Goal: Information Seeking & Learning: Learn about a topic

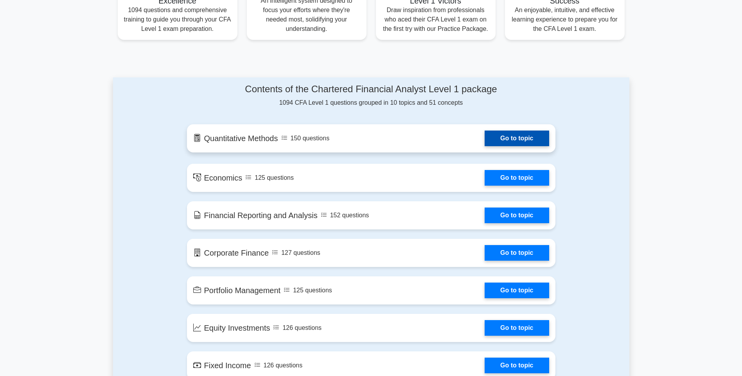
scroll to position [352, 0]
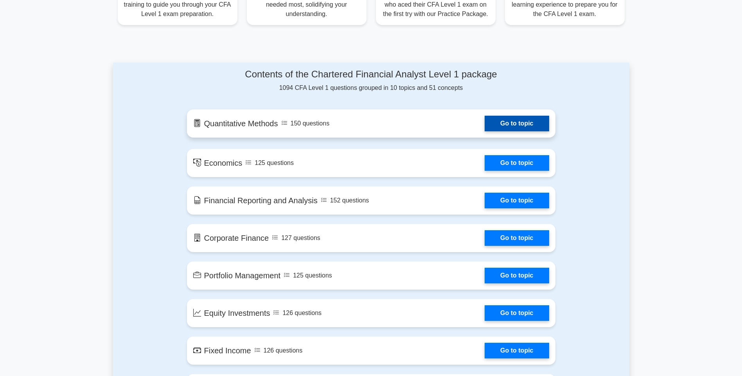
click at [510, 127] on link "Go to topic" at bounding box center [516, 124] width 64 height 16
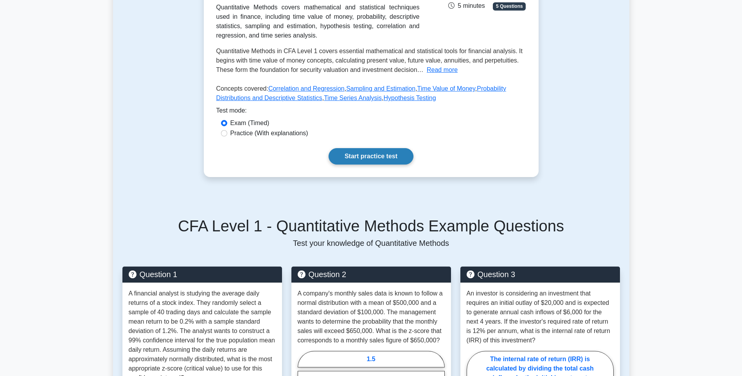
scroll to position [117, 0]
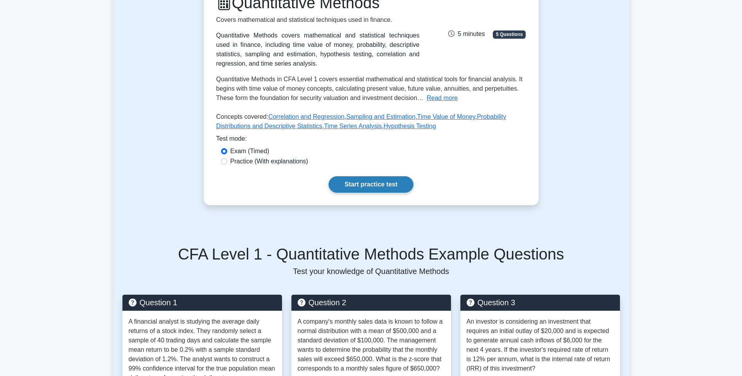
click at [371, 186] on link "Start practice test" at bounding box center [370, 184] width 85 height 16
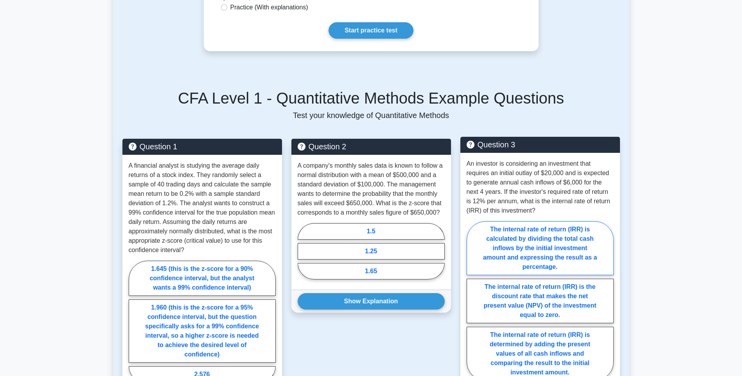
scroll to position [0, 0]
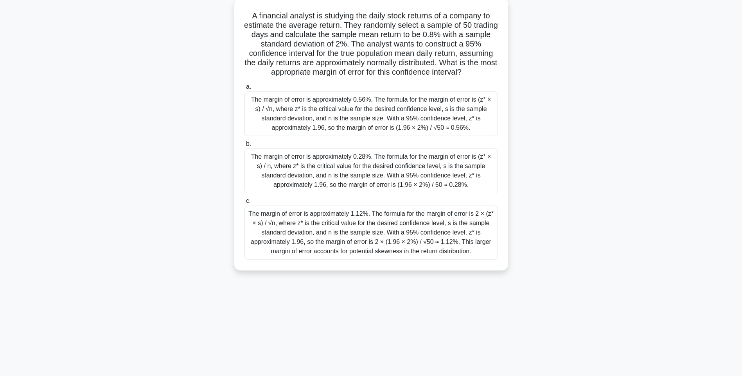
scroll to position [46, 0]
click at [402, 244] on div "The margin of error is approximately 1.12%. The formula for the margin of error…" at bounding box center [370, 232] width 253 height 54
click at [244, 203] on input "c. The margin of error is approximately 1.12%. The formula for the margin of er…" at bounding box center [244, 200] width 0 height 5
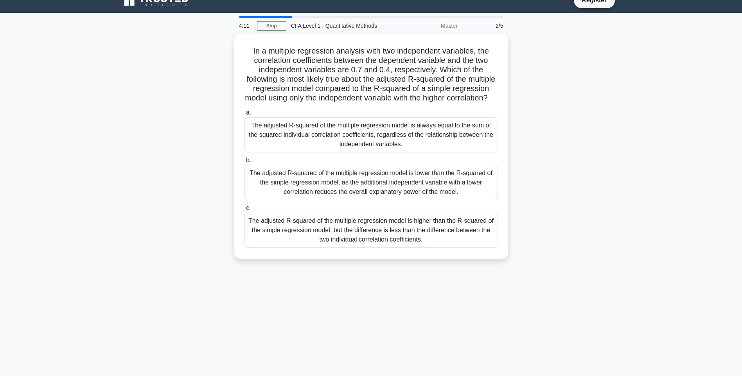
scroll to position [0, 0]
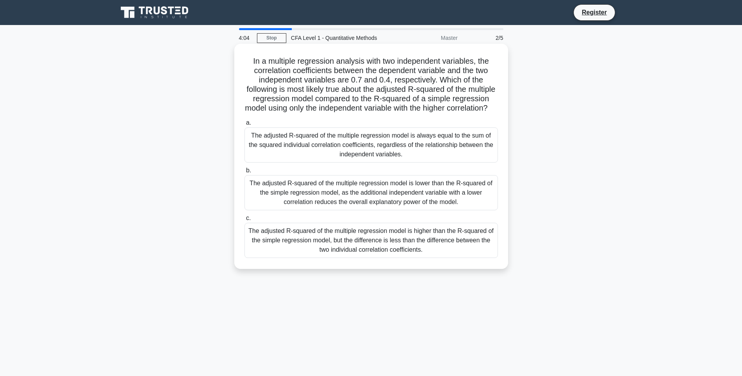
click at [408, 210] on div "The adjusted R-squared of the multiple regression model is lower than the R-squ…" at bounding box center [370, 192] width 253 height 35
click at [244, 173] on input "b. The adjusted R-squared of the multiple regression model is lower than the R-…" at bounding box center [244, 170] width 0 height 5
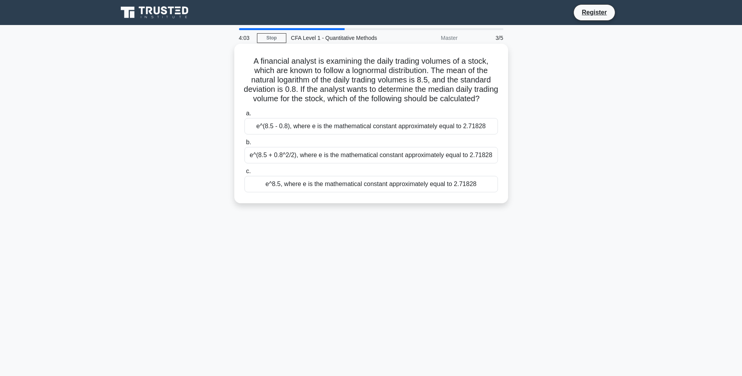
click at [436, 163] on div "e^(8.5 + 0.8^2/2), where e is the mathematical constant approximately equal to …" at bounding box center [370, 155] width 253 height 16
click at [244, 145] on input "b. e^(8.5 + 0.8^2/2), where e is the mathematical constant approximately equal …" at bounding box center [244, 142] width 0 height 5
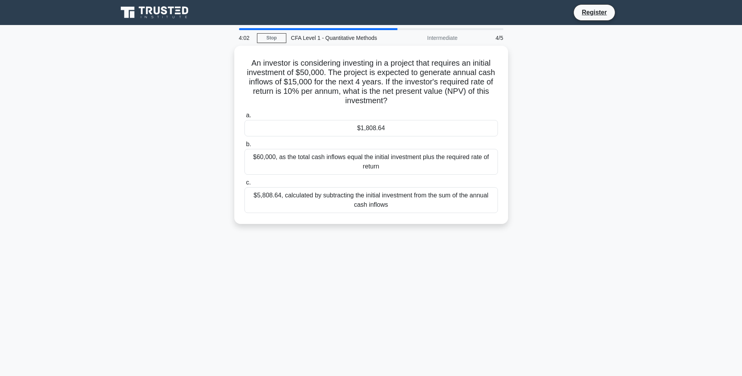
click at [436, 163] on div "$60,000, as the total cash inflows equal the initial investment plus the requir…" at bounding box center [370, 162] width 253 height 26
click at [244, 147] on input "b. $60,000, as the total cash inflows equal the initial investment plus the req…" at bounding box center [244, 144] width 0 height 5
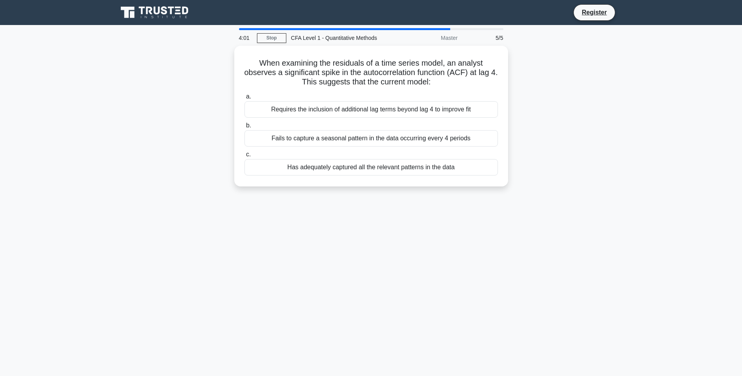
click at [436, 163] on div "Has adequately captured all the relevant patterns in the data" at bounding box center [370, 167] width 253 height 16
click at [244, 157] on input "c. Has adequately captured all the relevant patterns in the data" at bounding box center [244, 154] width 0 height 5
